Goal: Information Seeking & Learning: Learn about a topic

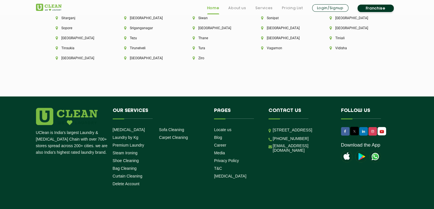
scroll to position [1636, 0]
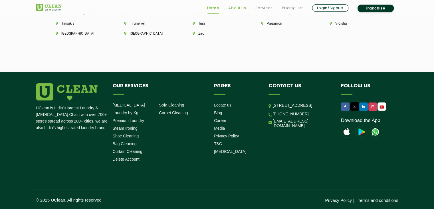
click at [242, 9] on link "About us" at bounding box center [238, 8] width 18 height 7
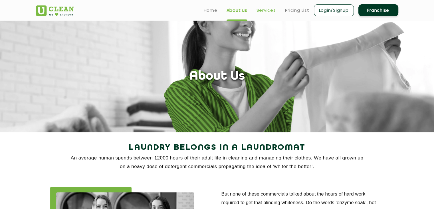
click at [269, 13] on link "Services" at bounding box center [266, 10] width 19 height 7
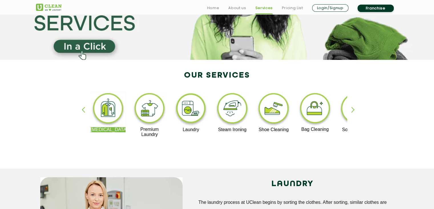
scroll to position [76, 0]
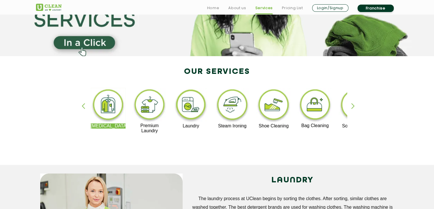
click at [354, 105] on div "button" at bounding box center [356, 111] width 9 height 16
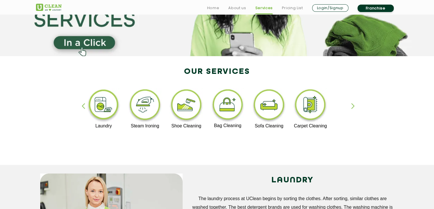
click at [354, 105] on div "button" at bounding box center [356, 111] width 9 height 16
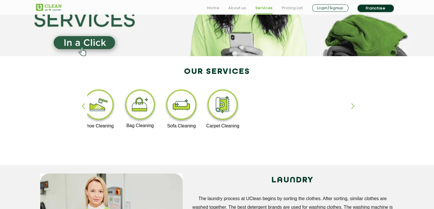
click at [354, 105] on div "button" at bounding box center [356, 111] width 9 height 16
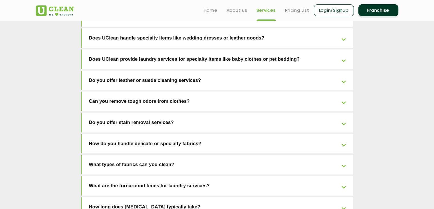
scroll to position [1112, 0]
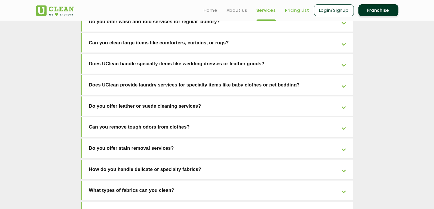
click at [289, 9] on link "Pricing List" at bounding box center [297, 10] width 24 height 7
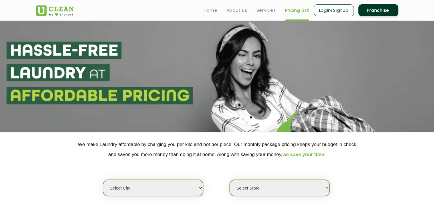
select select "0"
